Goal: Information Seeking & Learning: Learn about a topic

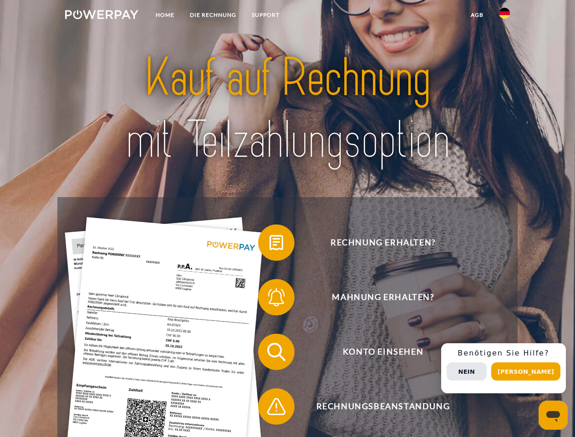
click at [102, 16] on img at bounding box center [101, 14] width 73 height 9
click at [504, 16] on img at bounding box center [504, 13] width 11 height 11
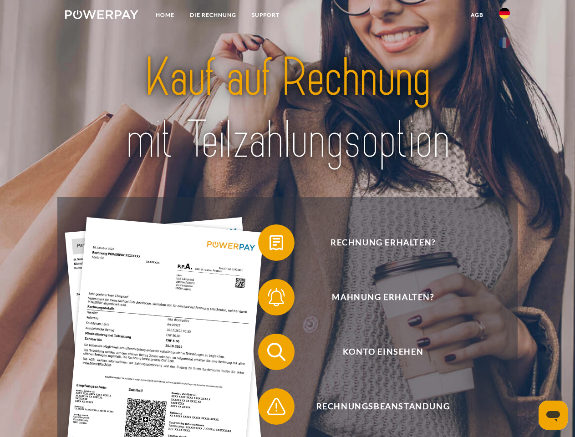
click at [477, 15] on link "agb" at bounding box center [477, 15] width 28 height 16
click at [270, 244] on span at bounding box center [263, 243] width 46 height 46
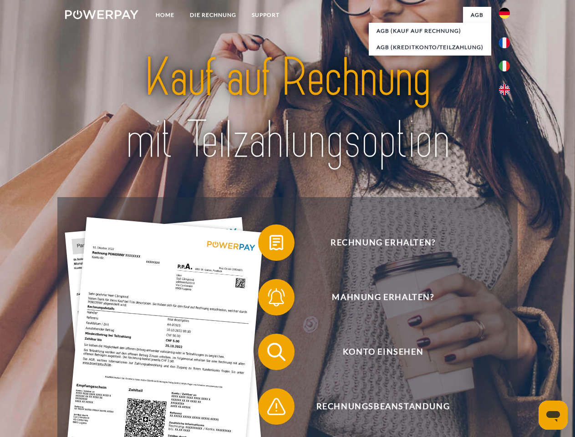
click at [270, 299] on span at bounding box center [263, 298] width 46 height 46
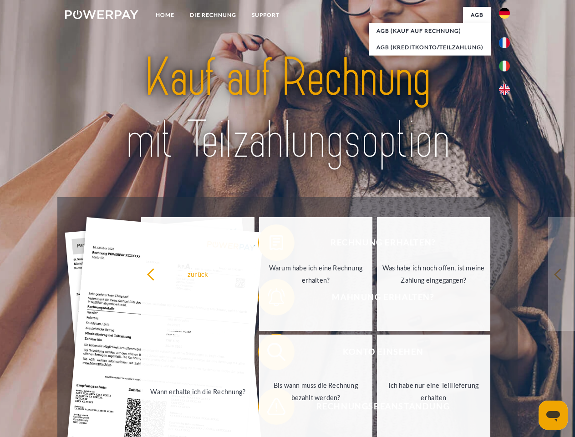
click at [270, 354] on link "Bis wann muss die Rechnung bezahlt werden?" at bounding box center [315, 392] width 113 height 114
click at [270, 408] on link "Bis wann muss die Rechnung bezahlt werden?" at bounding box center [315, 392] width 113 height 114
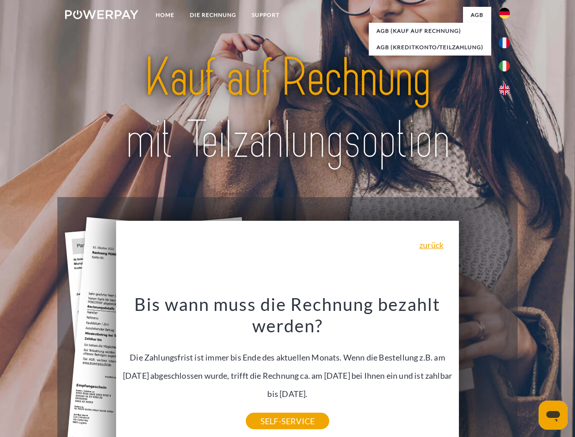
click at [507, 368] on div "Rechnung erhalten? Mahnung erhalten? Konto einsehen" at bounding box center [287, 379] width 460 height 364
click at [484, 370] on span "Konto einsehen" at bounding box center [382, 352] width 223 height 36
click at [529, 372] on header "Home DIE RECHNUNG SUPPORT" at bounding box center [287, 314] width 575 height 629
